Goal: Information Seeking & Learning: Learn about a topic

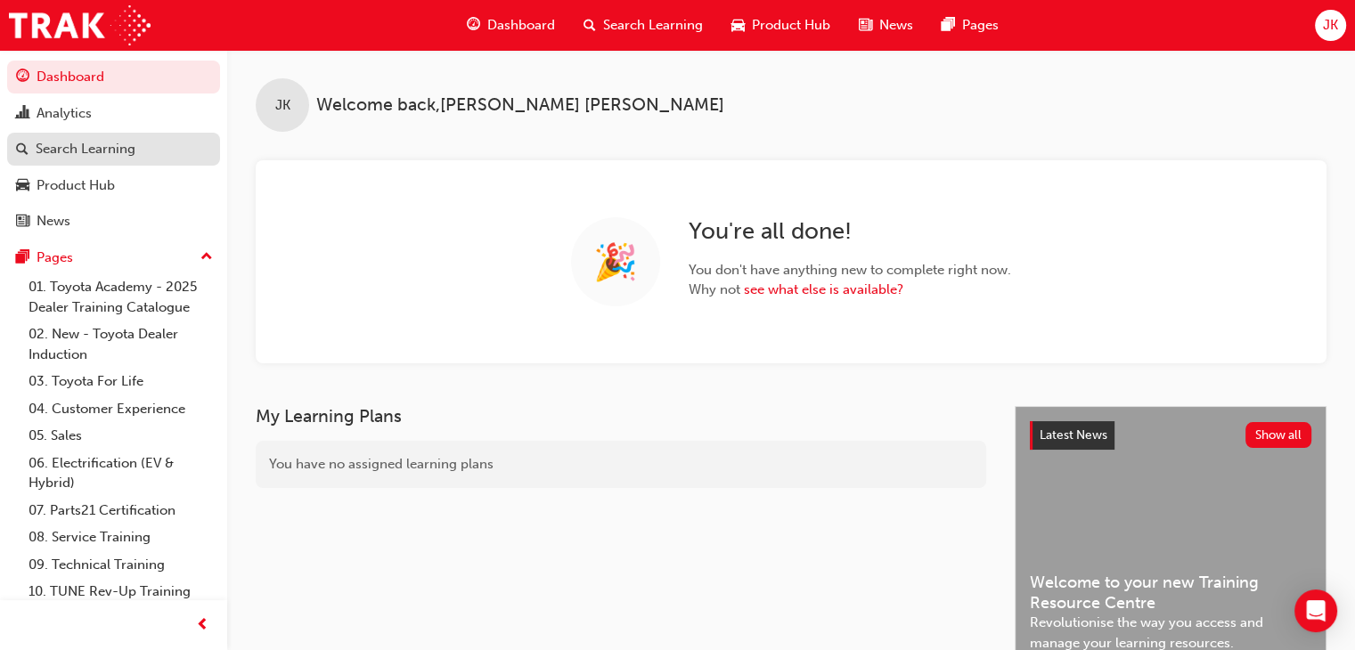
click at [109, 149] on div "Search Learning" at bounding box center [86, 149] width 100 height 20
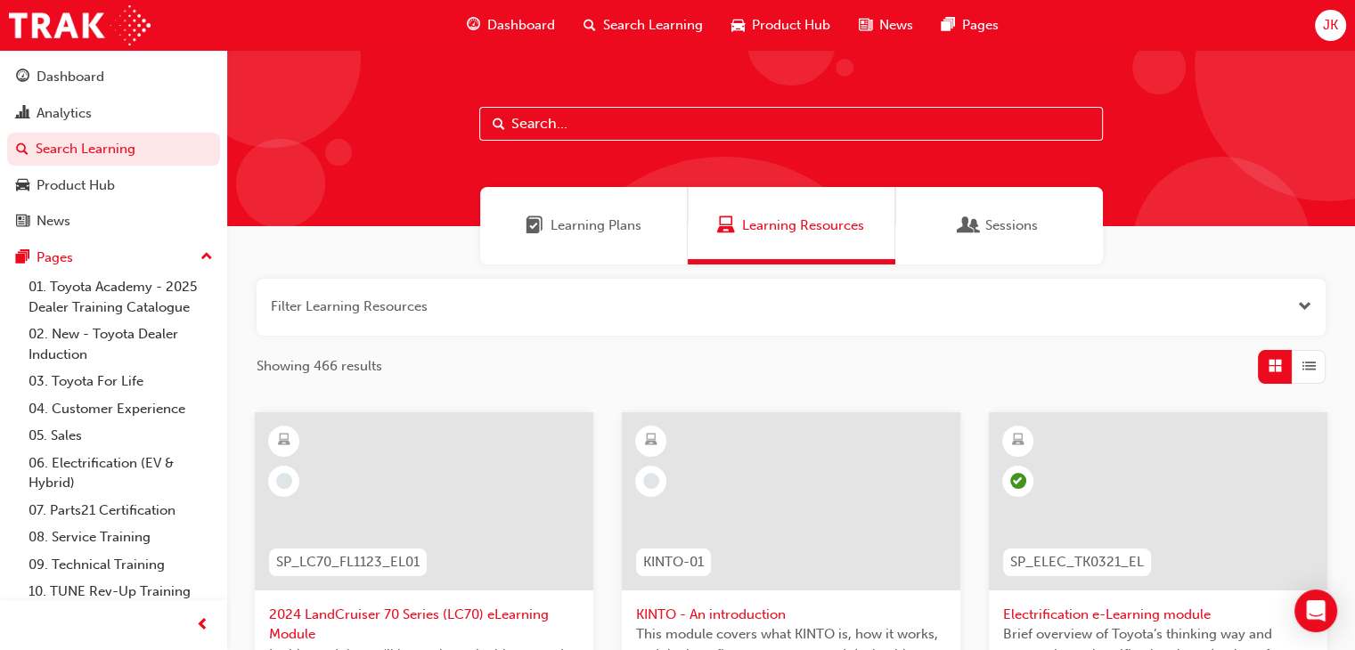
click at [583, 111] on input "text" at bounding box center [790, 124] width 623 height 34
type input "tsa21"
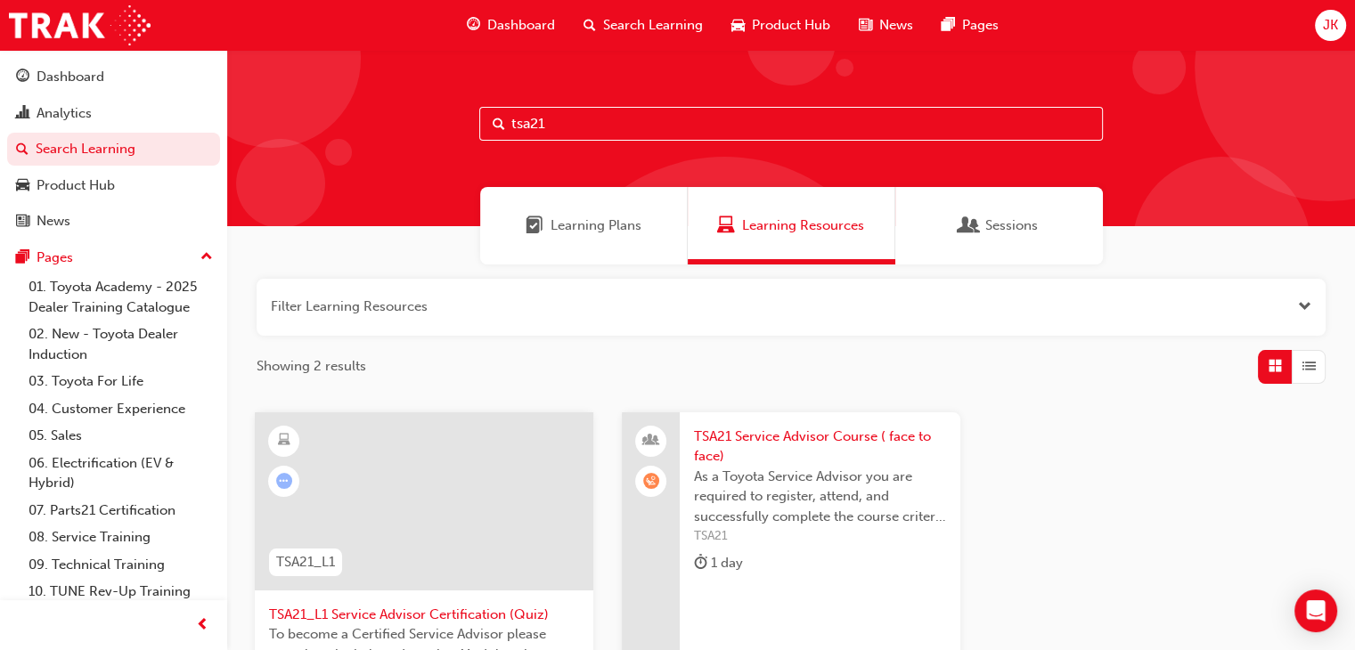
click at [769, 437] on span "TSA21 Service Advisor Course ( face to face)" at bounding box center [820, 447] width 252 height 40
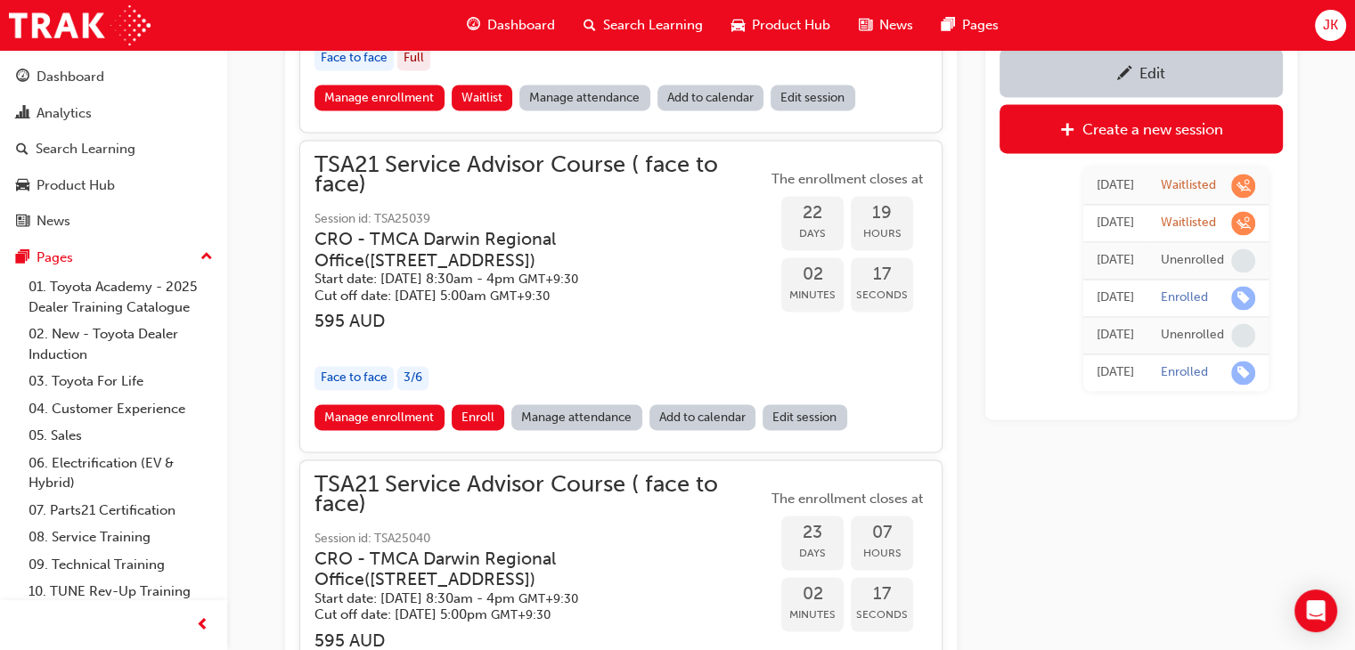
scroll to position [2618, 0]
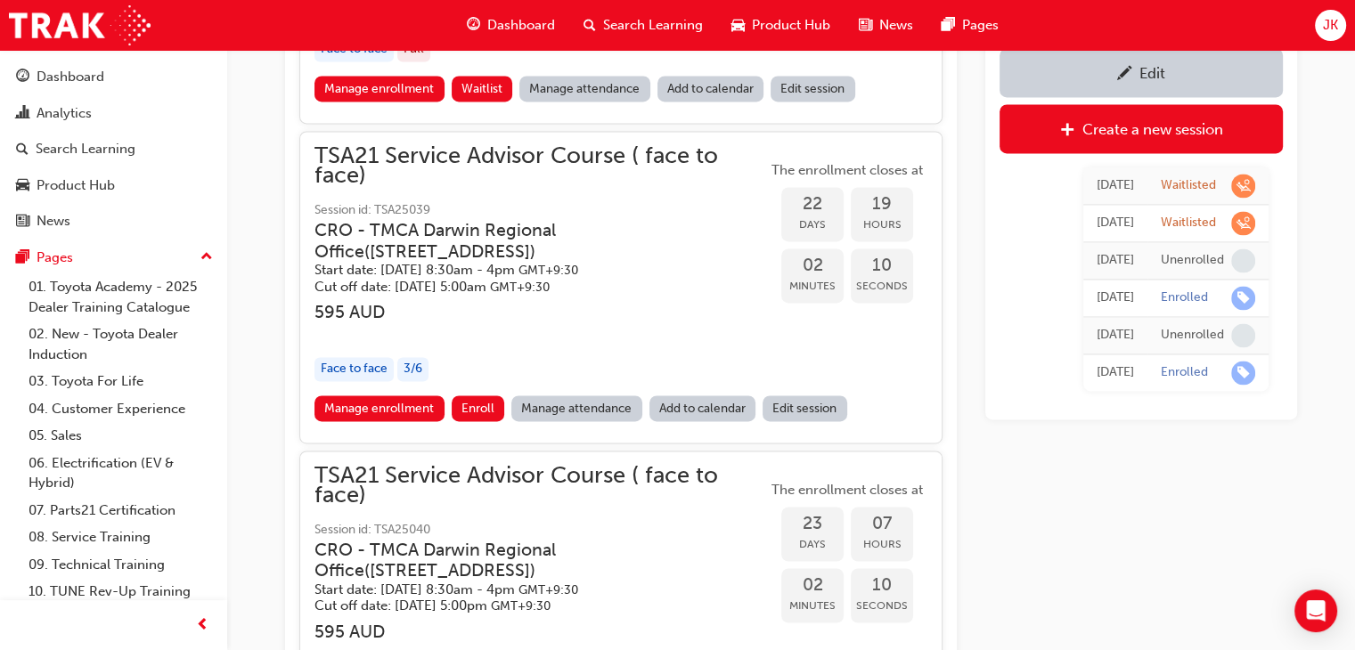
click at [810, 400] on link "Edit session" at bounding box center [804, 408] width 85 height 26
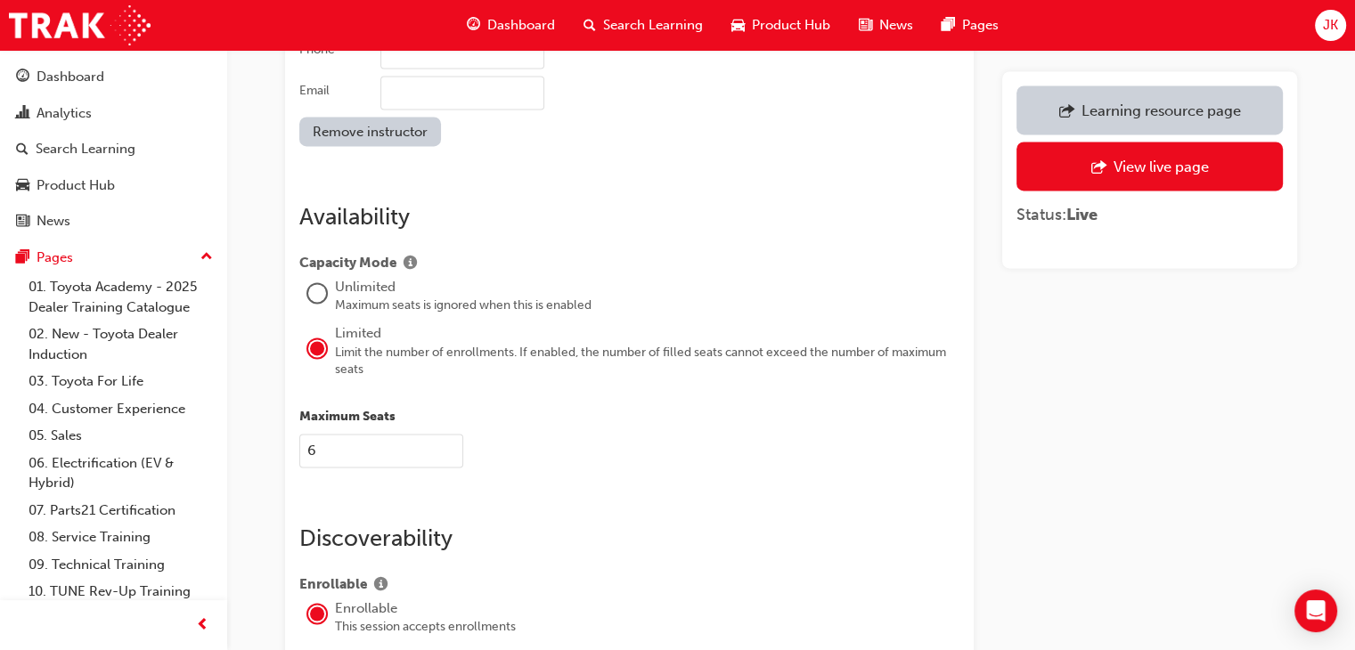
scroll to position [2665, 0]
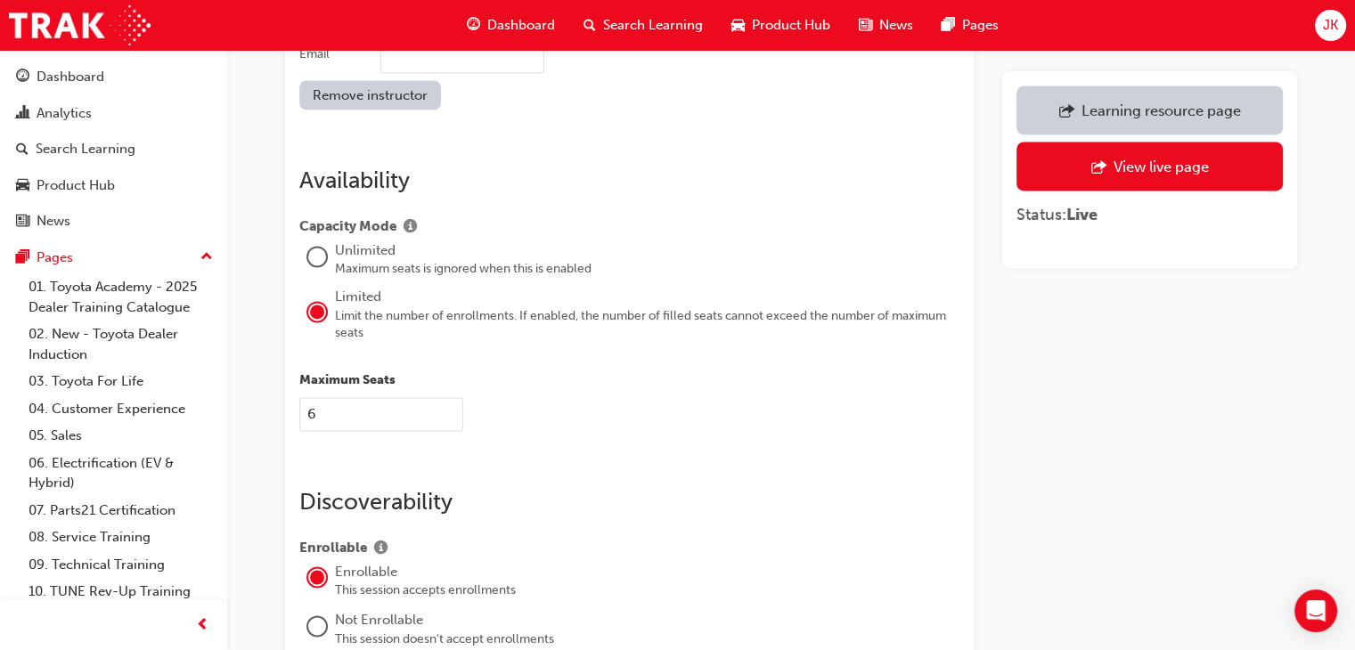
drag, startPoint x: 322, startPoint y: 396, endPoint x: 303, endPoint y: 395, distance: 18.8
click at [303, 397] on input "6" at bounding box center [381, 414] width 164 height 34
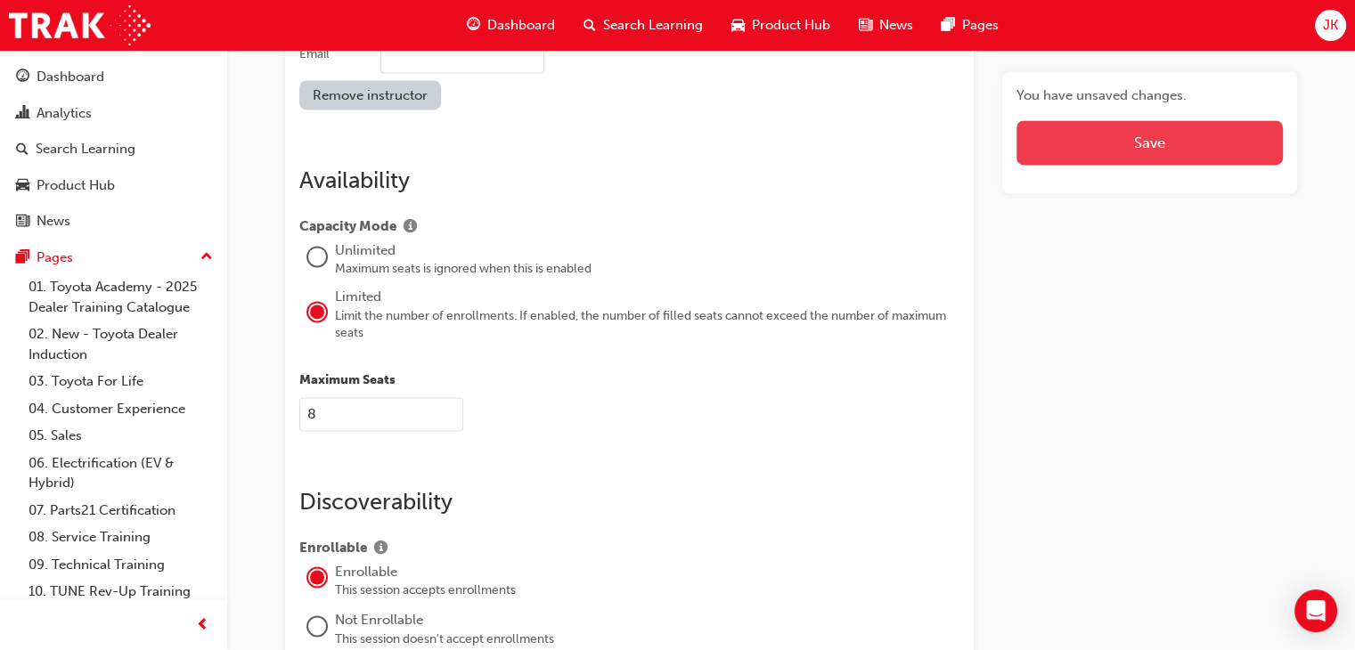
type input "8"
click at [1143, 146] on button "Save" at bounding box center [1149, 142] width 266 height 45
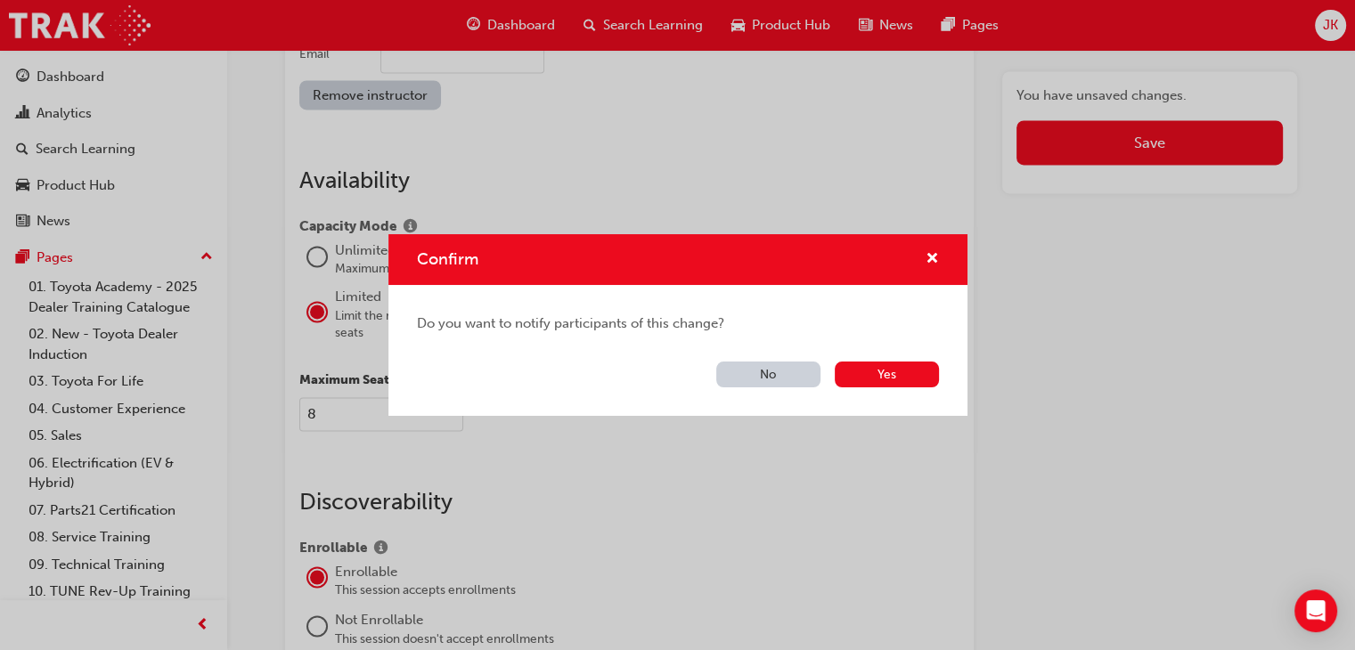
click at [753, 373] on button "No" at bounding box center [768, 375] width 104 height 26
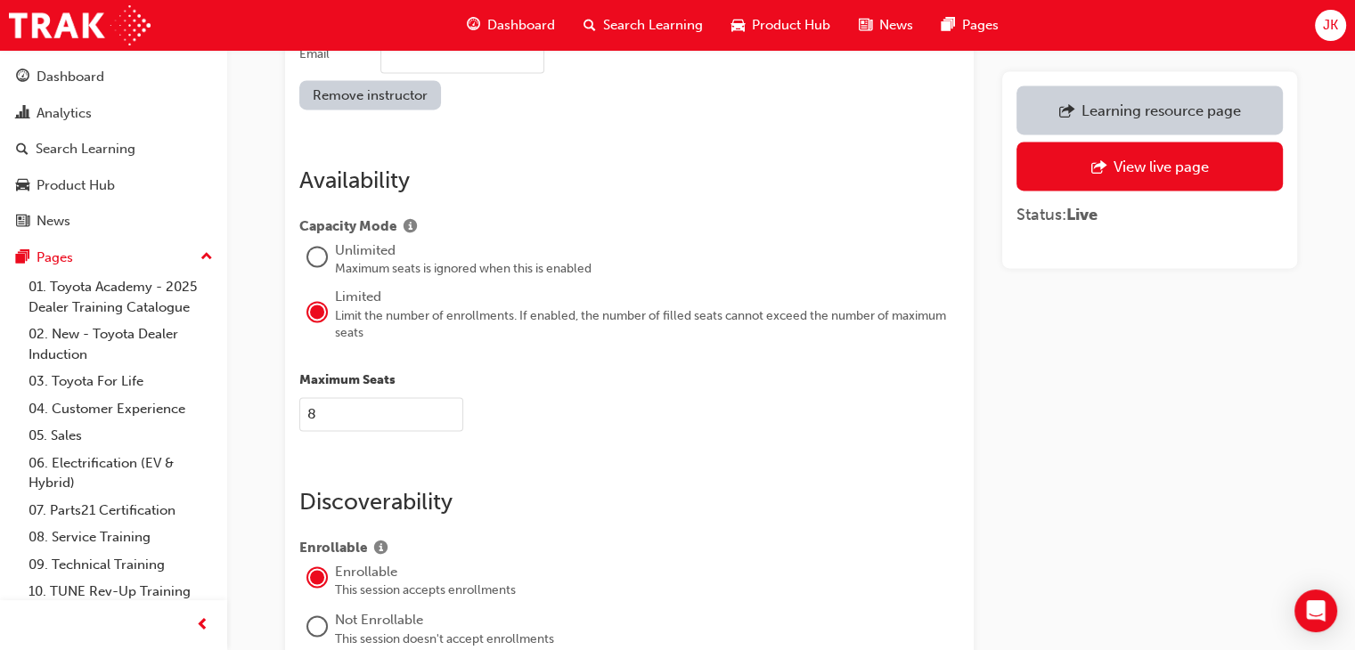
click at [1154, 115] on div "Learning resource page" at bounding box center [1159, 111] width 159 height 18
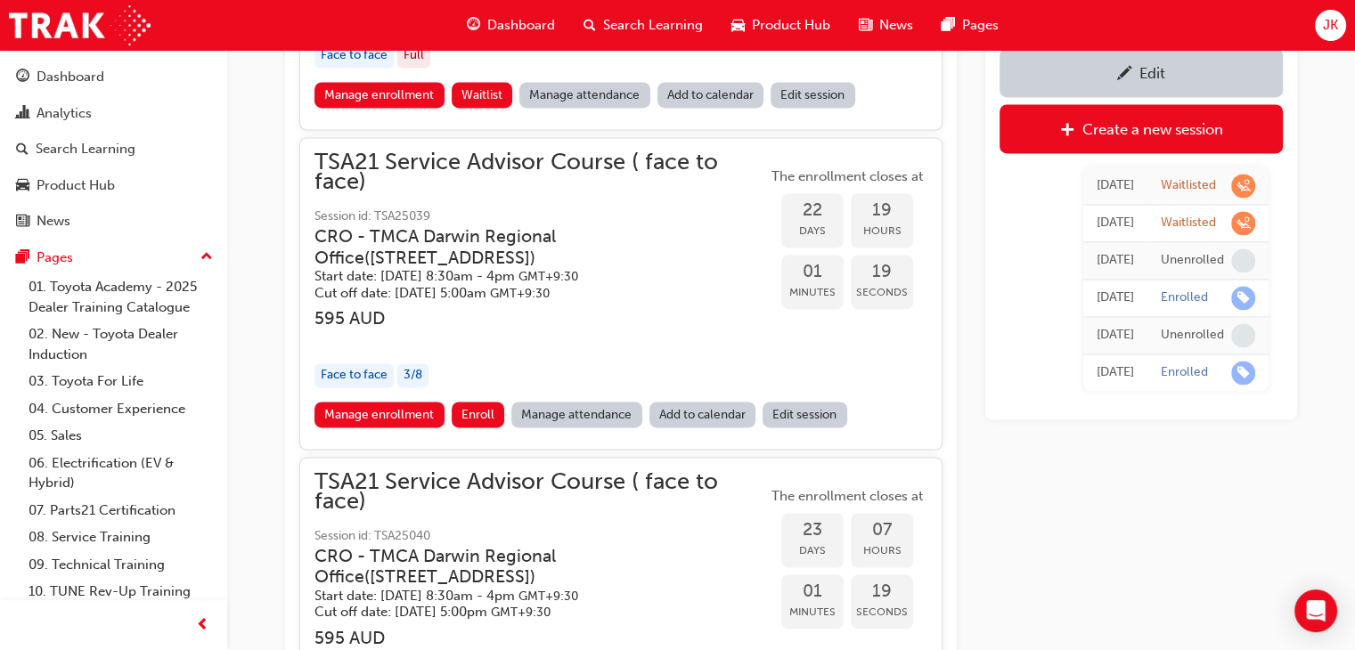
scroll to position [2603, 0]
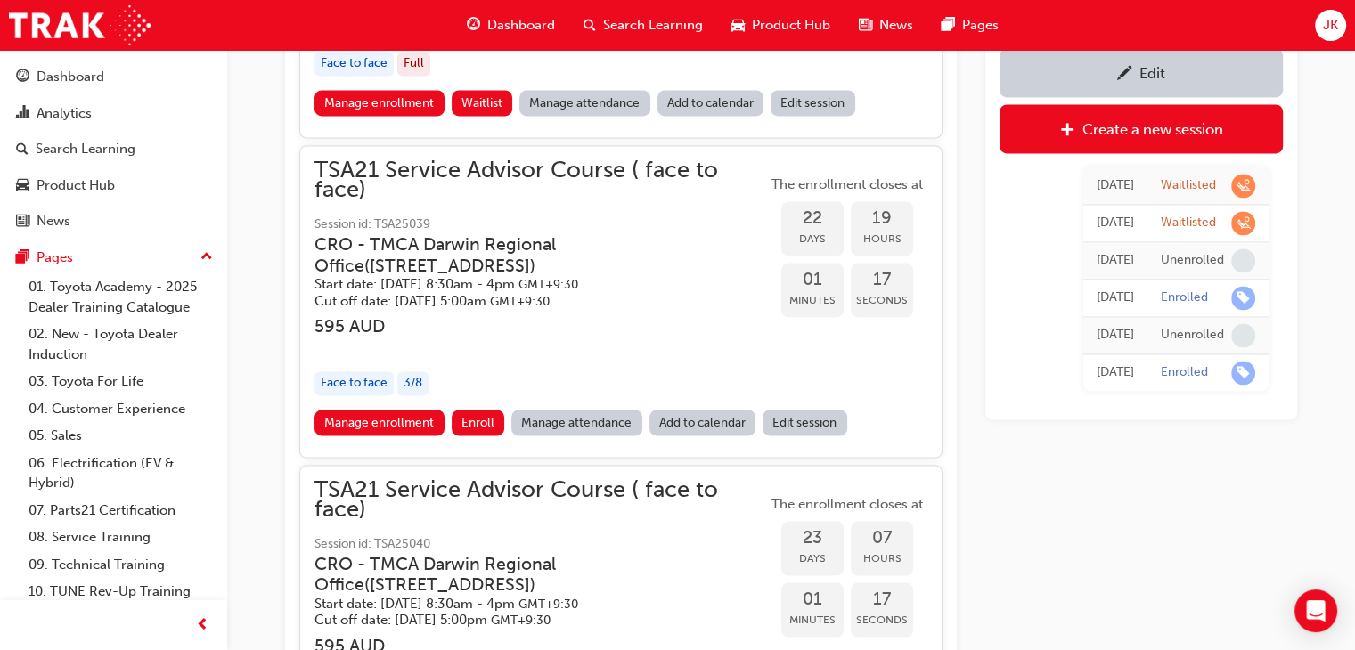
click at [808, 412] on link "Edit session" at bounding box center [804, 423] width 85 height 26
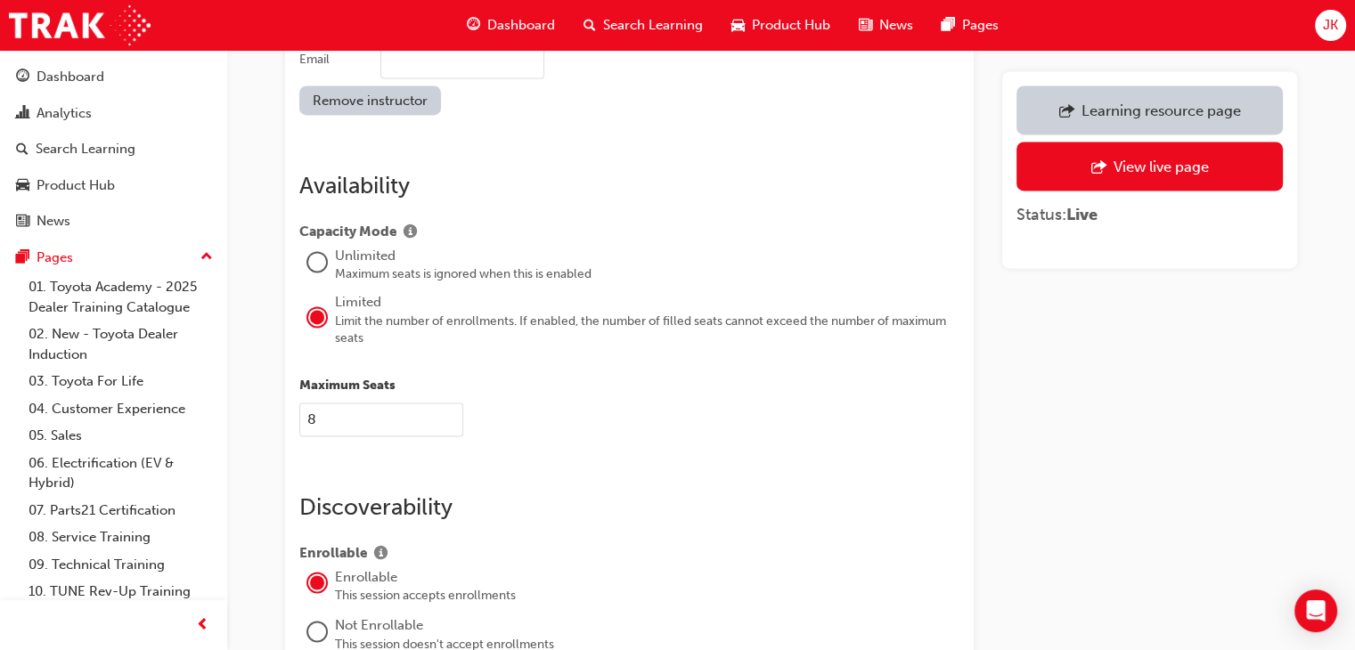
scroll to position [2939, 0]
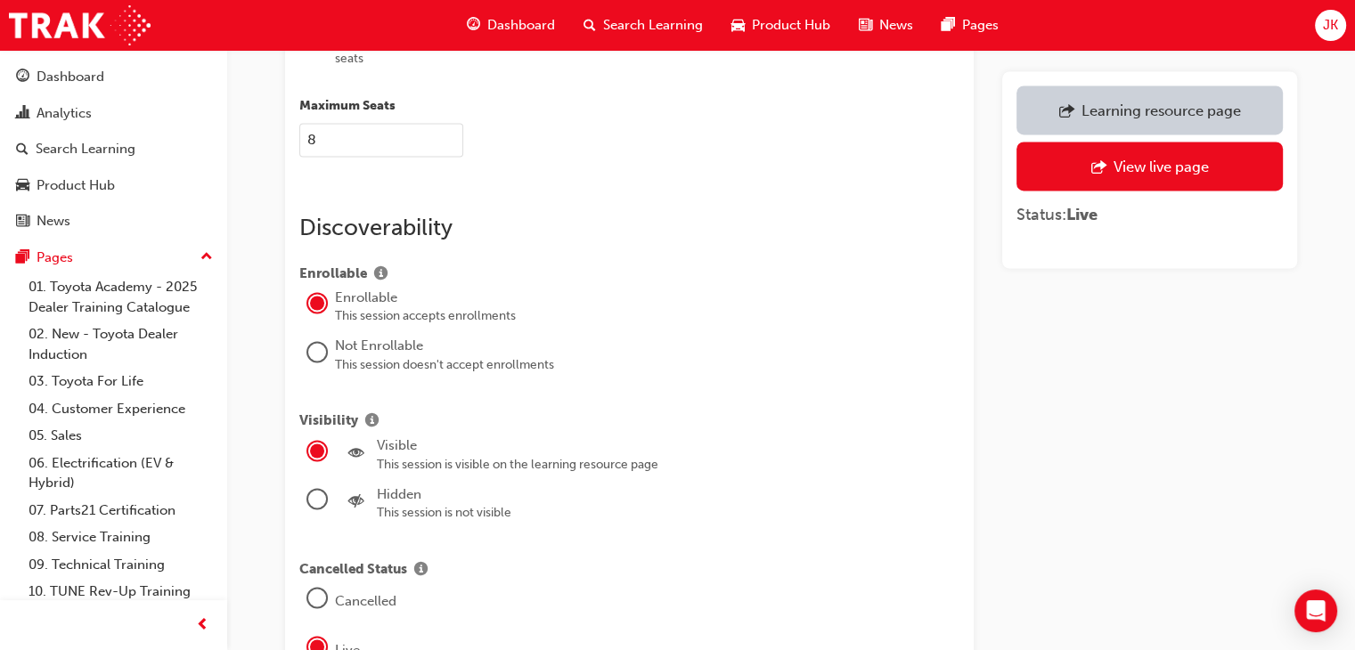
drag, startPoint x: 318, startPoint y: 121, endPoint x: 285, endPoint y: 120, distance: 33.0
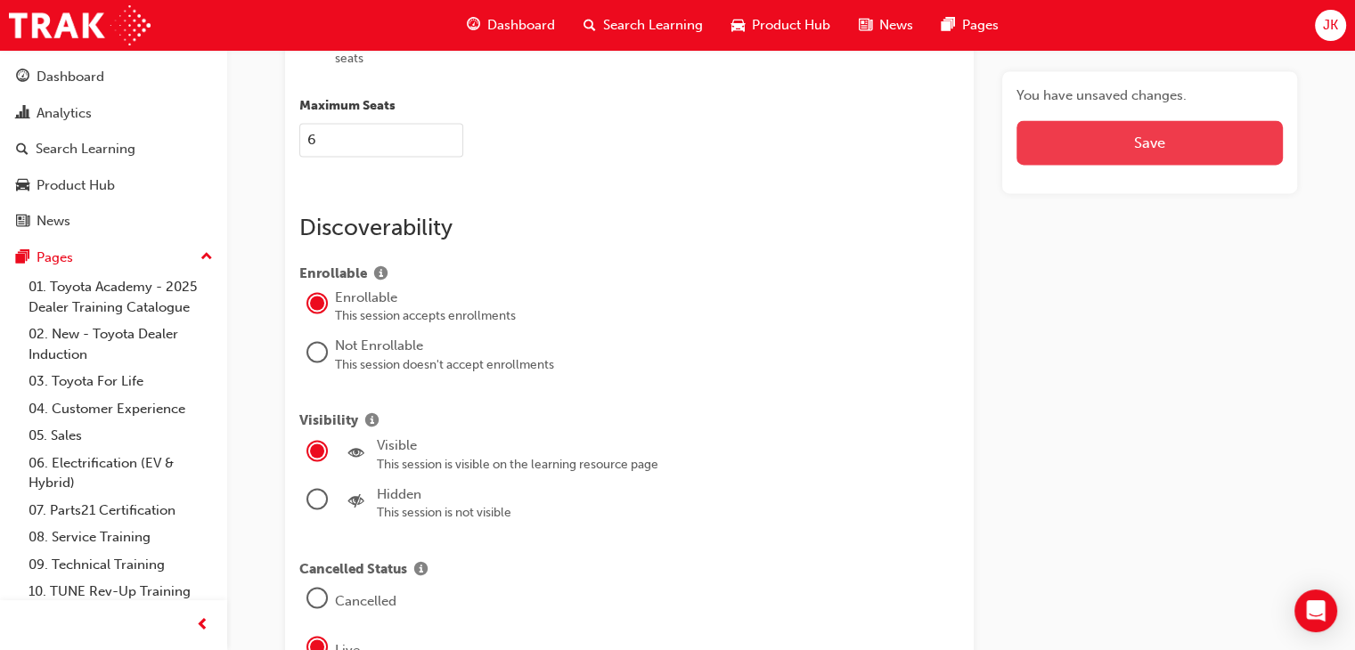
type input "6"
click at [1126, 134] on button "Save" at bounding box center [1149, 142] width 266 height 45
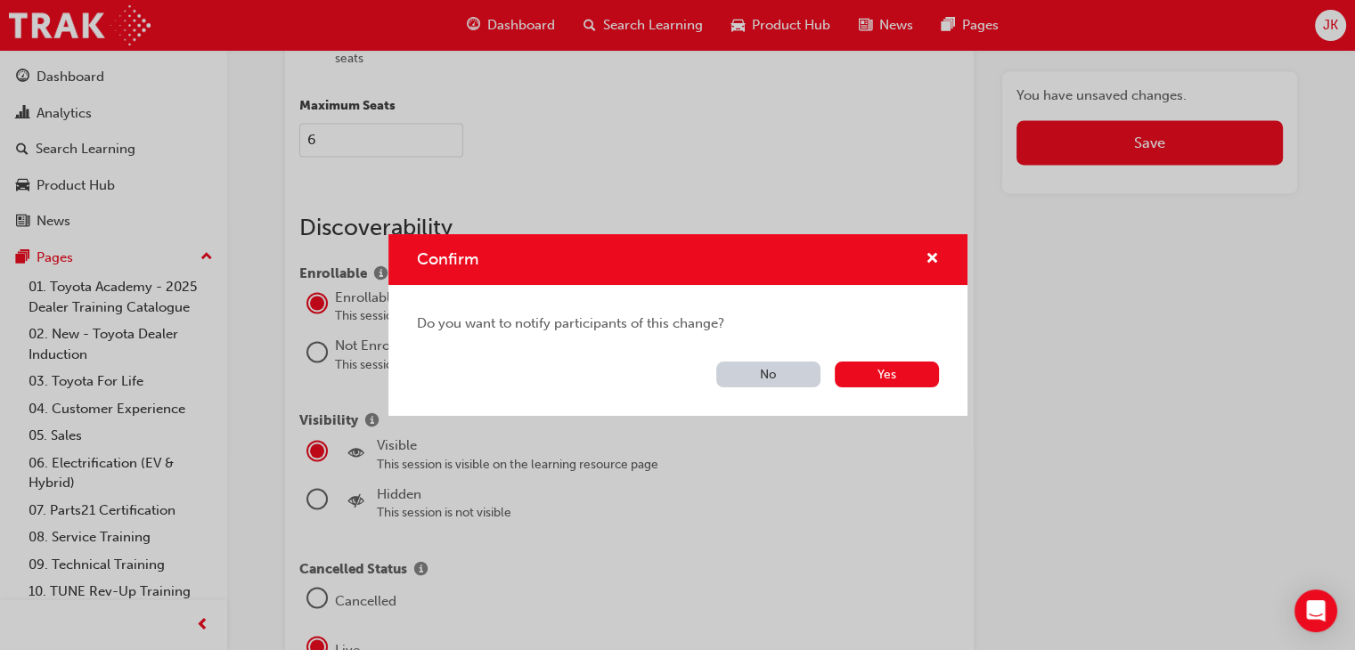
click at [769, 379] on button "No" at bounding box center [768, 375] width 104 height 26
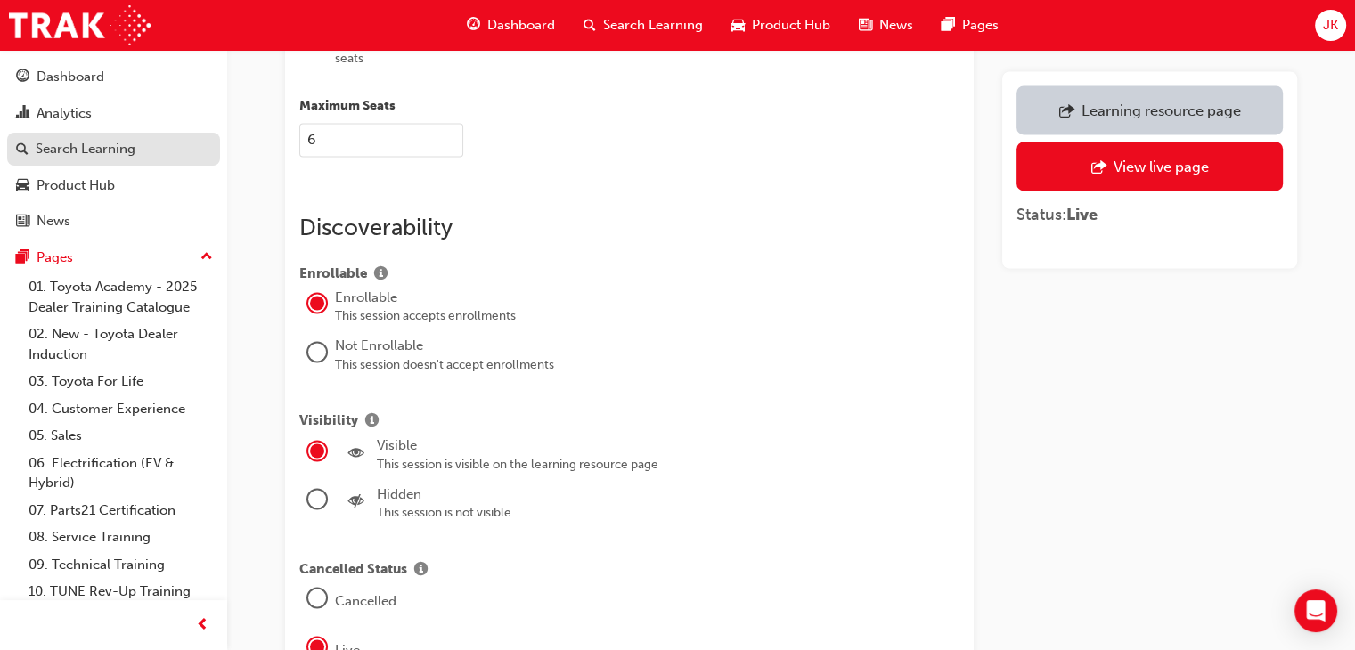
click at [124, 146] on div "Search Learning" at bounding box center [86, 149] width 100 height 20
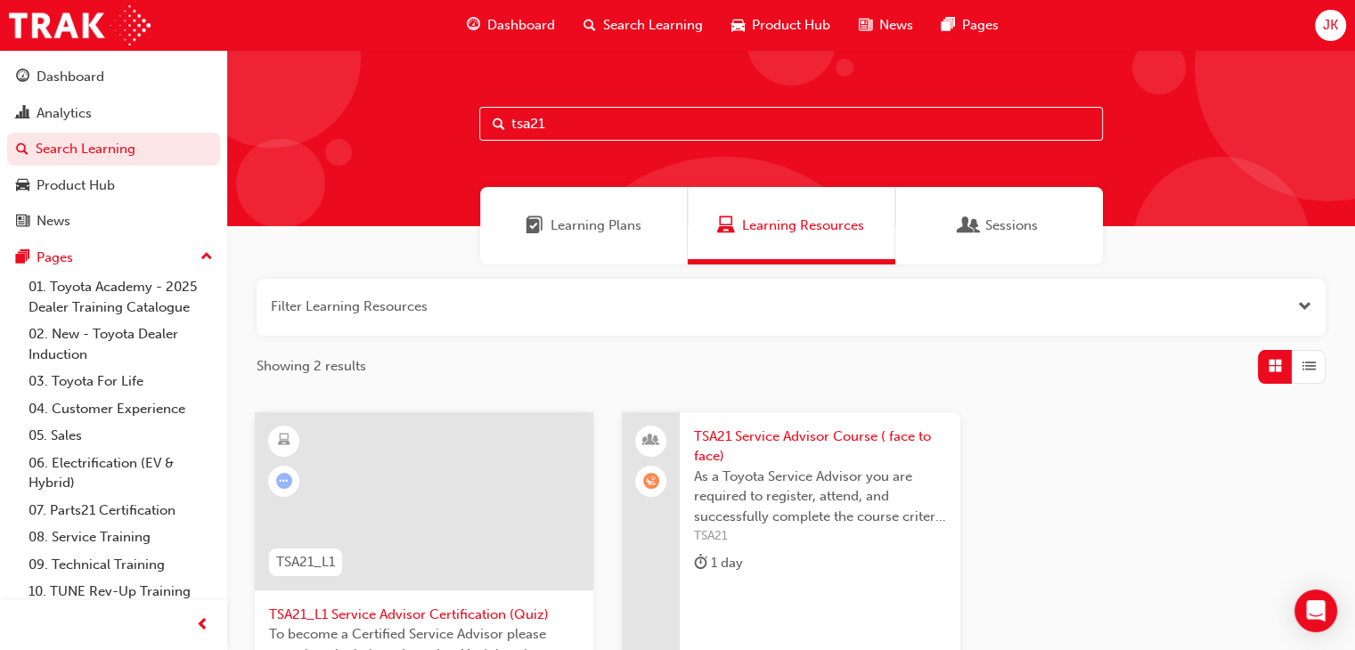
drag, startPoint x: 583, startPoint y: 129, endPoint x: 491, endPoint y: 131, distance: 92.6
click at [491, 131] on input "tsa21" at bounding box center [790, 124] width 623 height 34
type input "gcs"
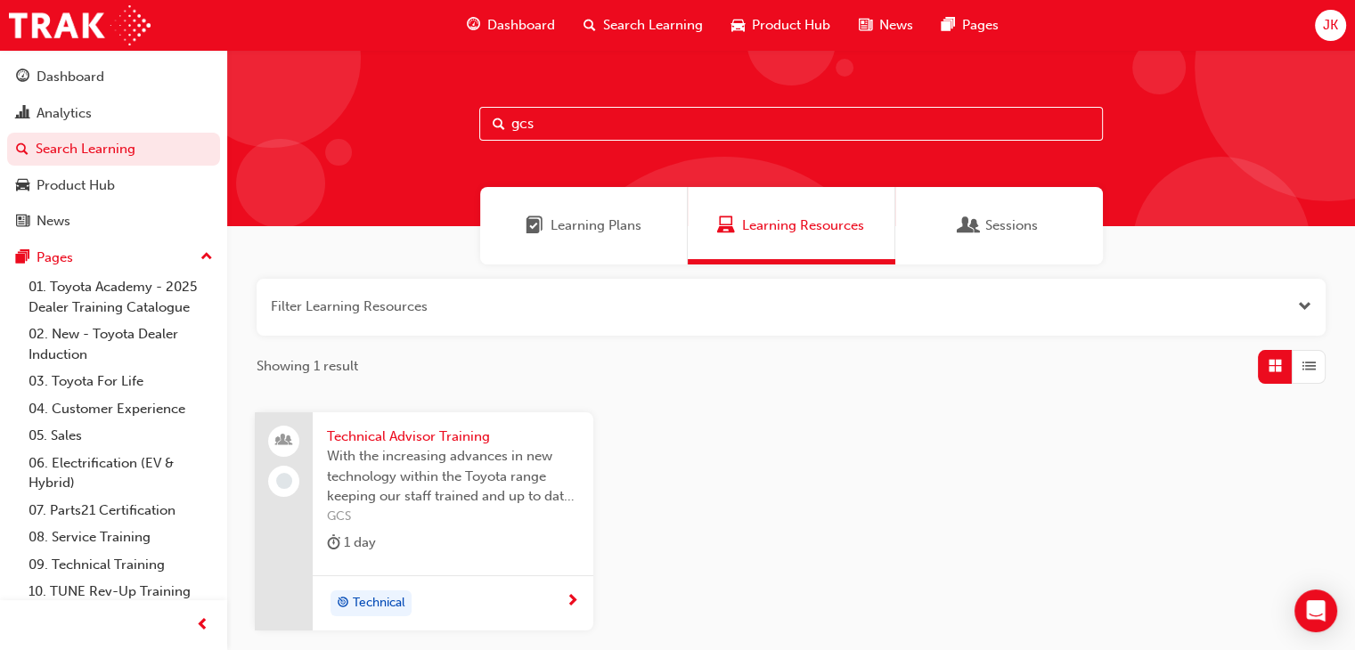
click at [406, 441] on span "Technical Advisor Training" at bounding box center [453, 437] width 252 height 20
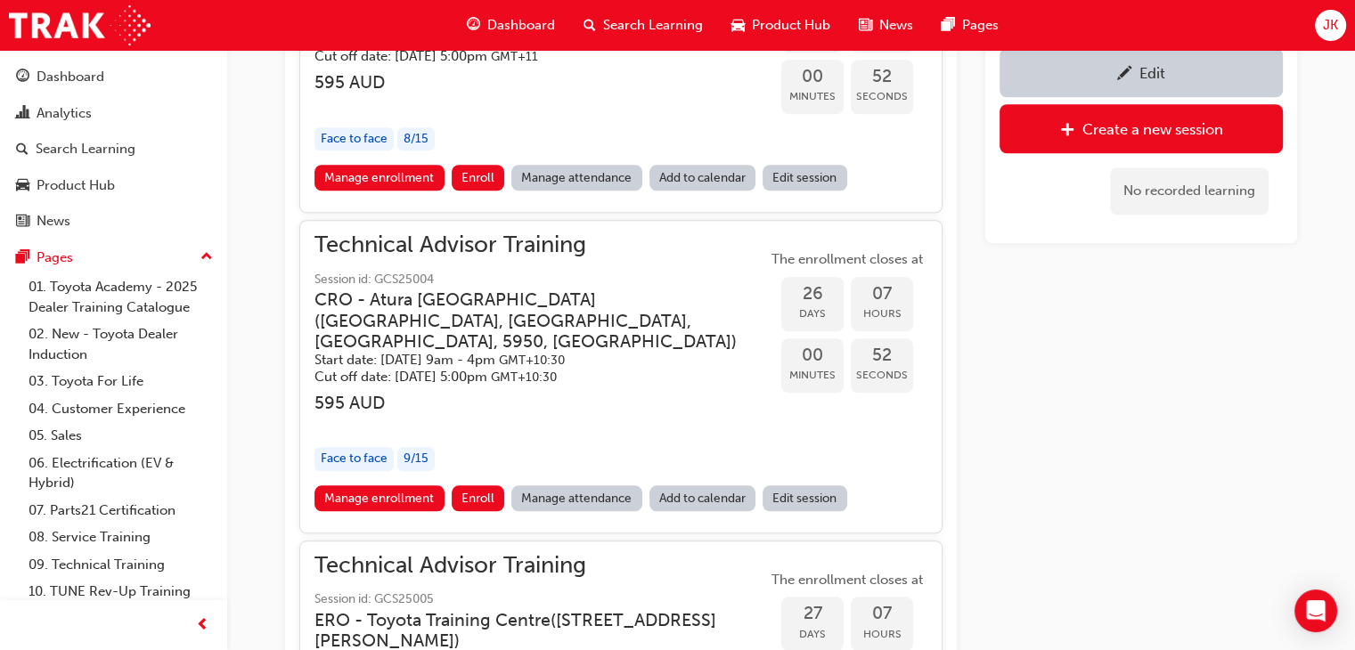
scroll to position [1610, 0]
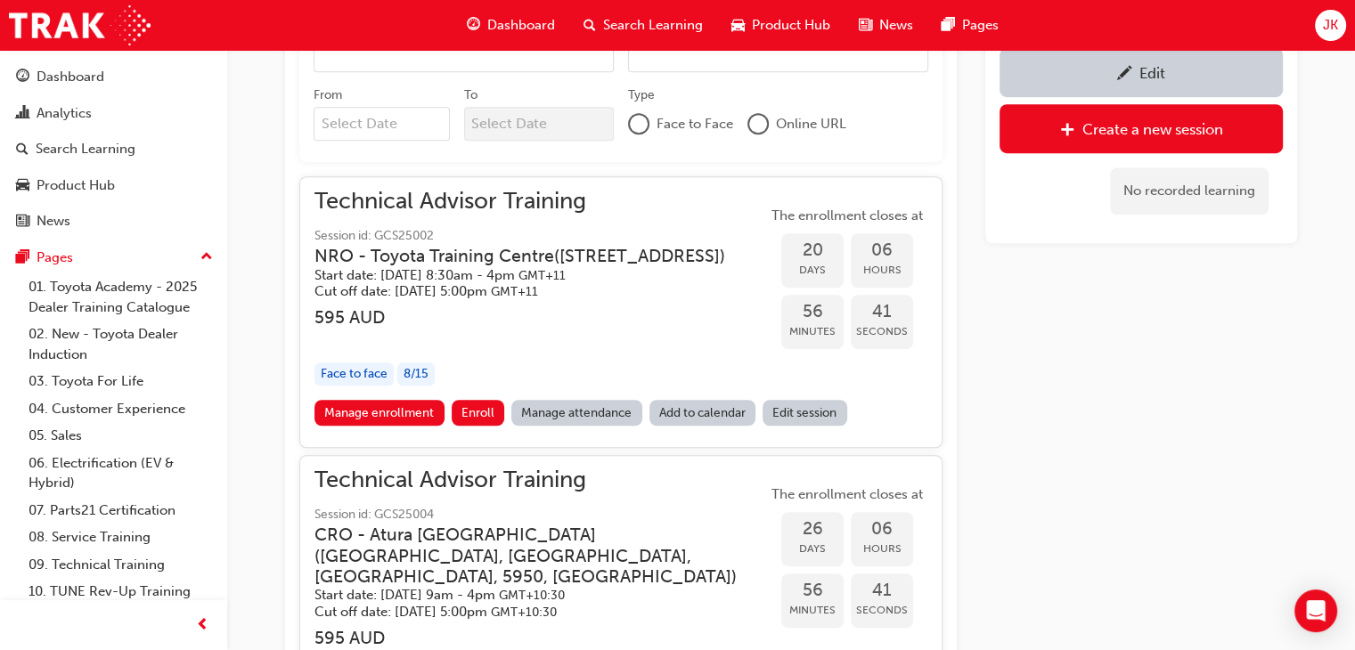
scroll to position [1343, 0]
